Goal: Task Accomplishment & Management: Use online tool/utility

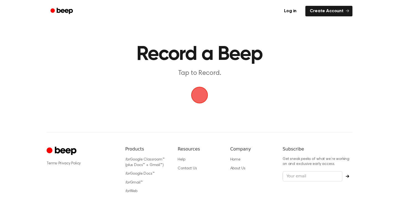
click at [201, 91] on span "button" at bounding box center [199, 95] width 24 height 24
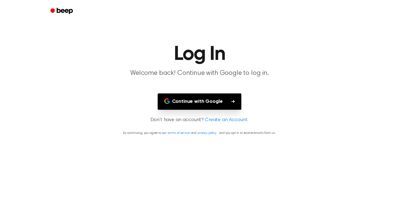
click at [214, 120] on link "Create an Account" at bounding box center [226, 119] width 43 height 7
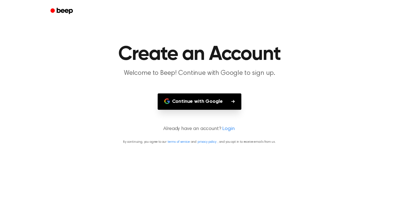
click at [208, 101] on button "Continue with Google" at bounding box center [200, 101] width 84 height 16
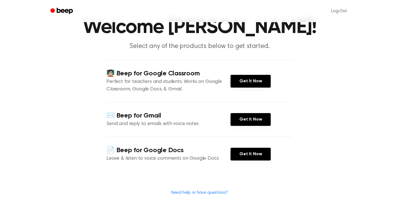
scroll to position [27, 0]
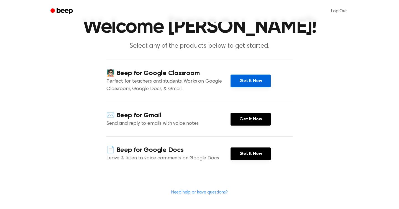
click at [244, 82] on link "Get It Now" at bounding box center [250, 81] width 40 height 13
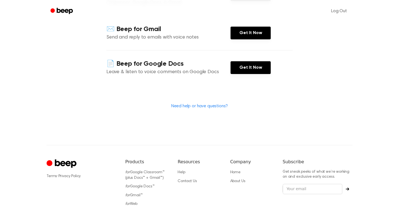
scroll to position [111, 0]
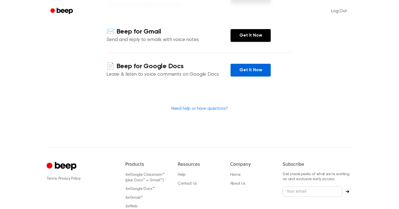
click at [246, 74] on link "Get It Now" at bounding box center [250, 70] width 40 height 13
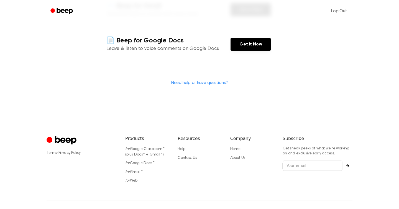
scroll to position [139, 0]
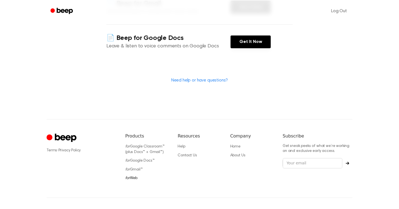
click at [128, 180] on icon "for" at bounding box center [127, 178] width 5 height 4
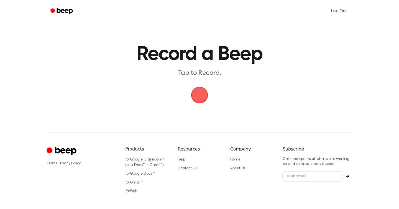
click at [196, 96] on span "button" at bounding box center [199, 95] width 30 height 30
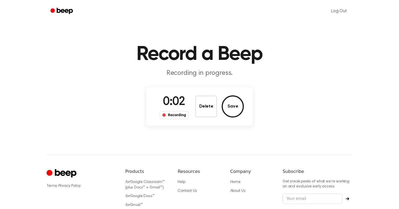
click at [201, 103] on button "Delete" at bounding box center [206, 106] width 22 height 22
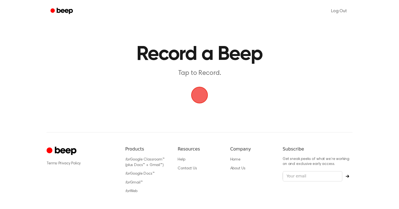
click at [205, 93] on span "button" at bounding box center [199, 94] width 31 height 31
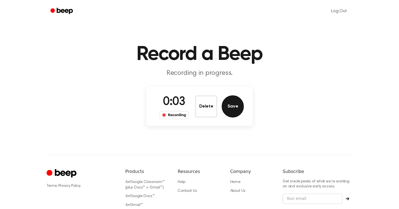
click at [229, 101] on button "Save" at bounding box center [233, 106] width 22 height 22
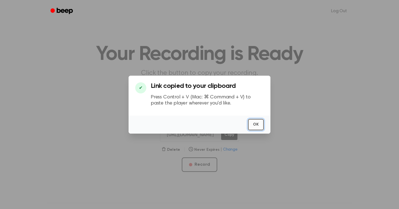
click at [255, 125] on button "OK" at bounding box center [256, 124] width 16 height 11
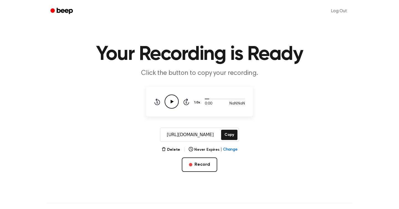
click at [170, 103] on icon "Play Audio" at bounding box center [172, 101] width 14 height 14
click at [171, 101] on icon at bounding box center [172, 102] width 3 height 4
click at [218, 99] on div at bounding box center [225, 99] width 40 height 1
drag, startPoint x: 207, startPoint y: 98, endPoint x: 224, endPoint y: 98, distance: 16.3
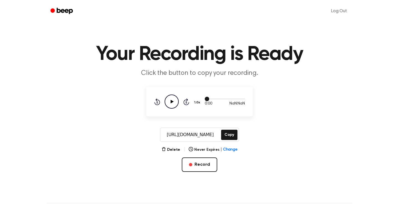
click at [224, 98] on div at bounding box center [225, 98] width 40 height 4
click at [202, 159] on button "Record" at bounding box center [199, 164] width 35 height 14
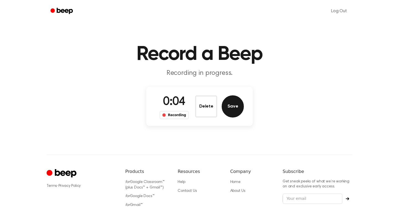
click at [235, 106] on button "Save" at bounding box center [233, 106] width 22 height 22
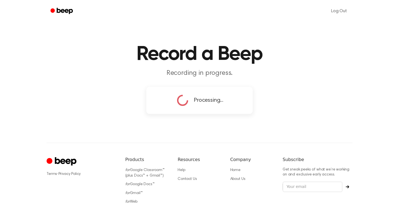
copy div
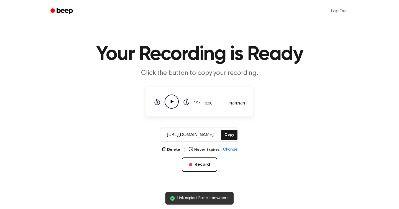
click at [204, 134] on input "[URL][DOMAIN_NAME]" at bounding box center [190, 134] width 60 height 13
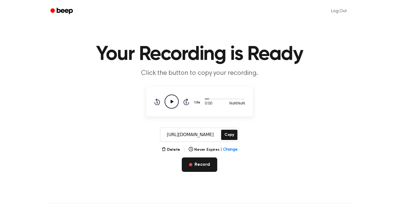
click at [204, 160] on button "Record" at bounding box center [199, 164] width 35 height 14
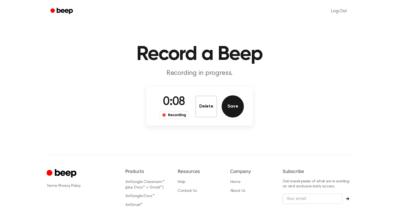
click at [228, 103] on button "Save" at bounding box center [233, 106] width 22 height 22
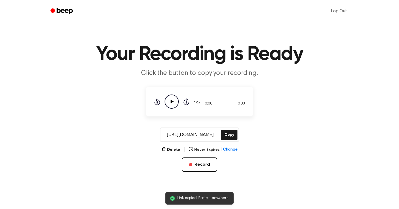
click at [174, 101] on icon "Play Audio" at bounding box center [172, 101] width 14 height 14
click at [205, 99] on div at bounding box center [219, 99] width 28 height 1
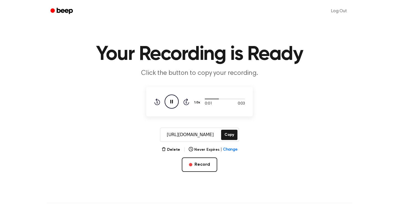
click at [172, 102] on icon "Pause Audio" at bounding box center [172, 101] width 14 height 14
click at [205, 164] on button "Record" at bounding box center [199, 164] width 35 height 14
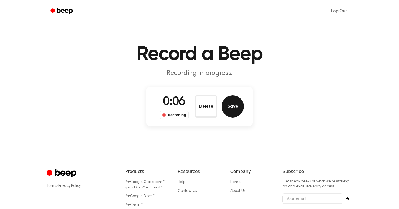
click at [240, 106] on button "Save" at bounding box center [233, 106] width 22 height 22
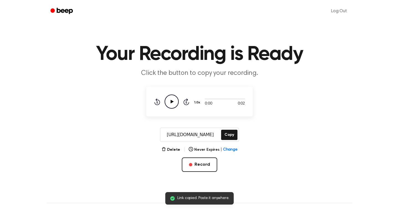
click at [168, 100] on icon "Play Audio" at bounding box center [172, 101] width 14 height 14
click at [169, 101] on icon "Pause Audio" at bounding box center [172, 101] width 14 height 14
click at [202, 162] on button "Record" at bounding box center [199, 164] width 35 height 14
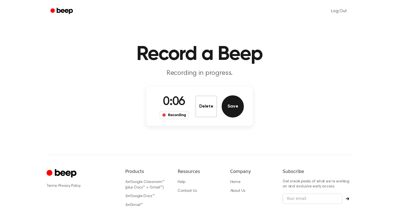
click at [234, 104] on button "Save" at bounding box center [233, 106] width 22 height 22
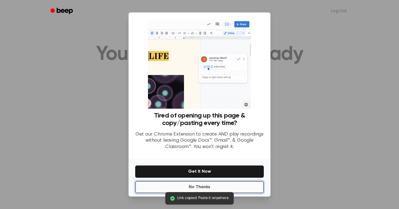
click at [207, 186] on button "No Thanks" at bounding box center [199, 187] width 129 height 12
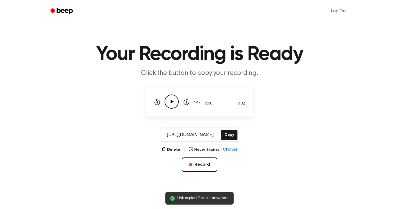
click at [174, 105] on icon "Play Audio" at bounding box center [172, 101] width 14 height 14
click at [174, 104] on icon "Pause Audio" at bounding box center [172, 101] width 14 height 14
click at [203, 161] on button "Record" at bounding box center [199, 164] width 35 height 14
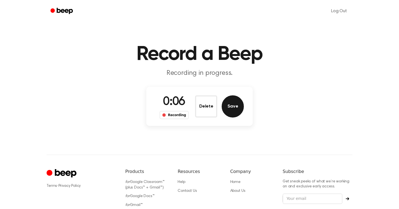
click at [236, 107] on button "Save" at bounding box center [233, 106] width 22 height 22
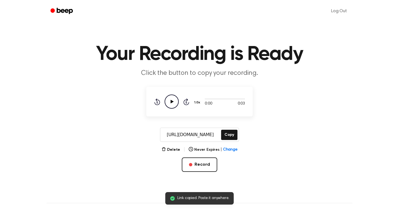
click at [171, 104] on icon "Play Audio" at bounding box center [172, 101] width 14 height 14
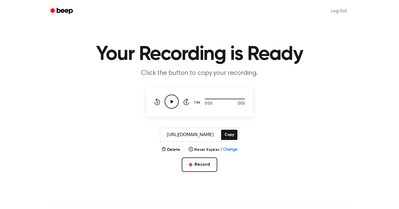
click at [191, 132] on input "[URL][DOMAIN_NAME]" at bounding box center [190, 134] width 60 height 13
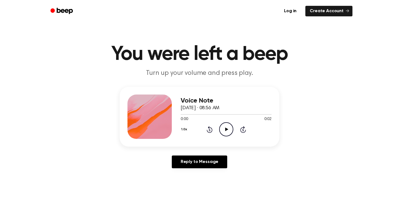
click at [223, 127] on icon "Play Audio" at bounding box center [226, 129] width 14 height 14
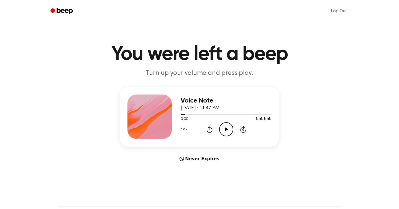
click at [224, 127] on icon "Play Audio" at bounding box center [226, 129] width 14 height 14
